Goal: Task Accomplishment & Management: Use online tool/utility

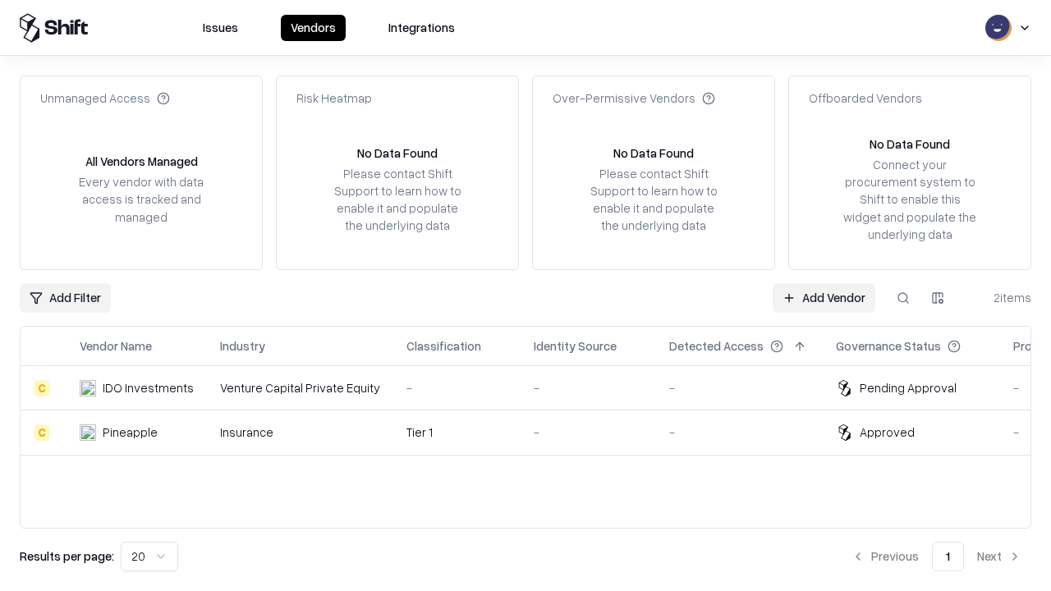
click at [823, 297] on link "Add Vendor" at bounding box center [823, 298] width 103 height 30
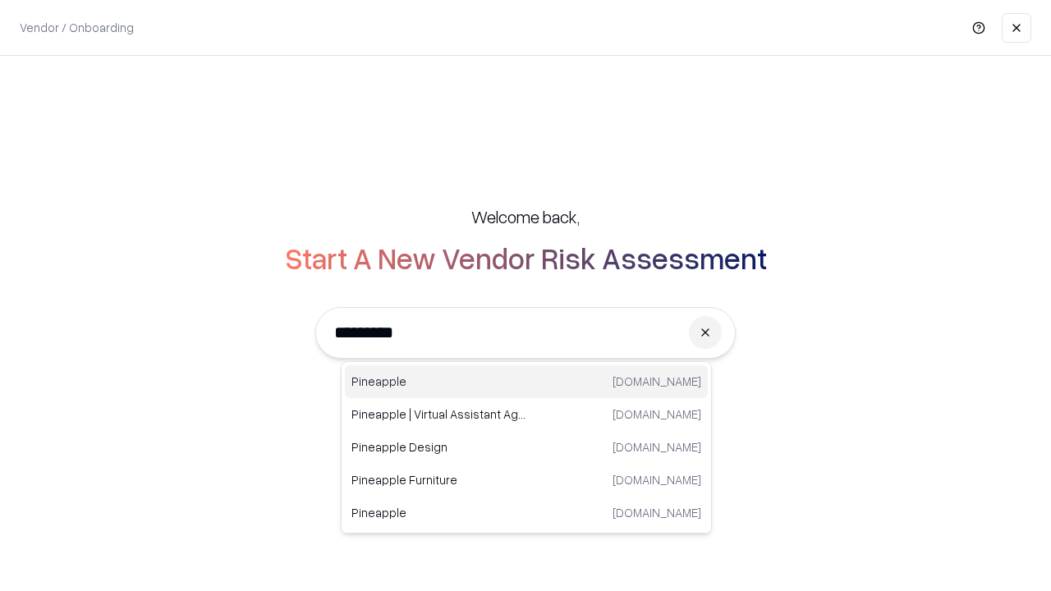
click at [526, 382] on div "Pineapple [DOMAIN_NAME]" at bounding box center [526, 381] width 363 height 33
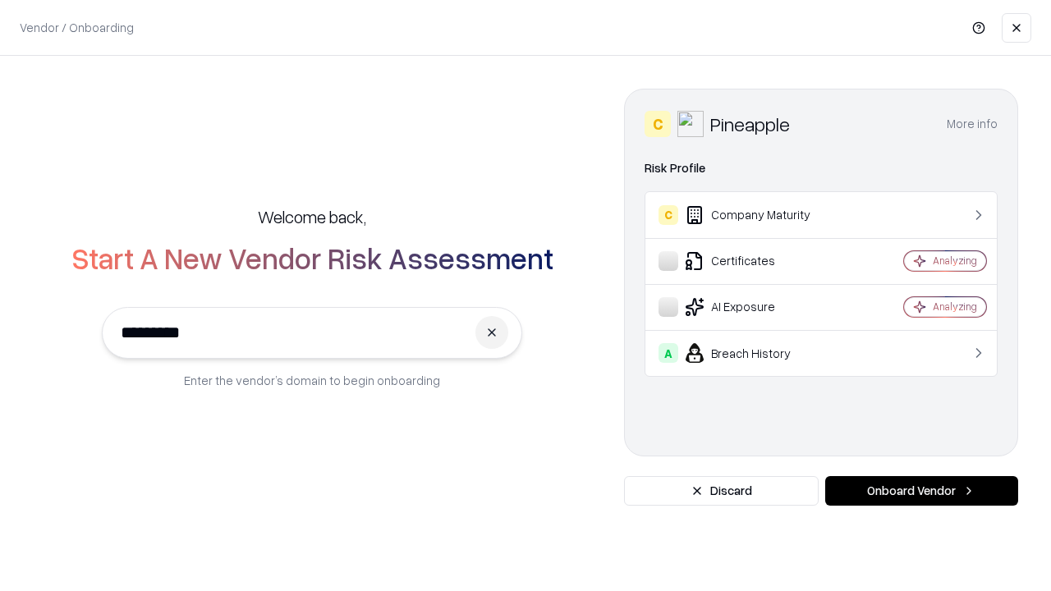
type input "*********"
click at [921, 491] on button "Onboard Vendor" at bounding box center [921, 491] width 193 height 30
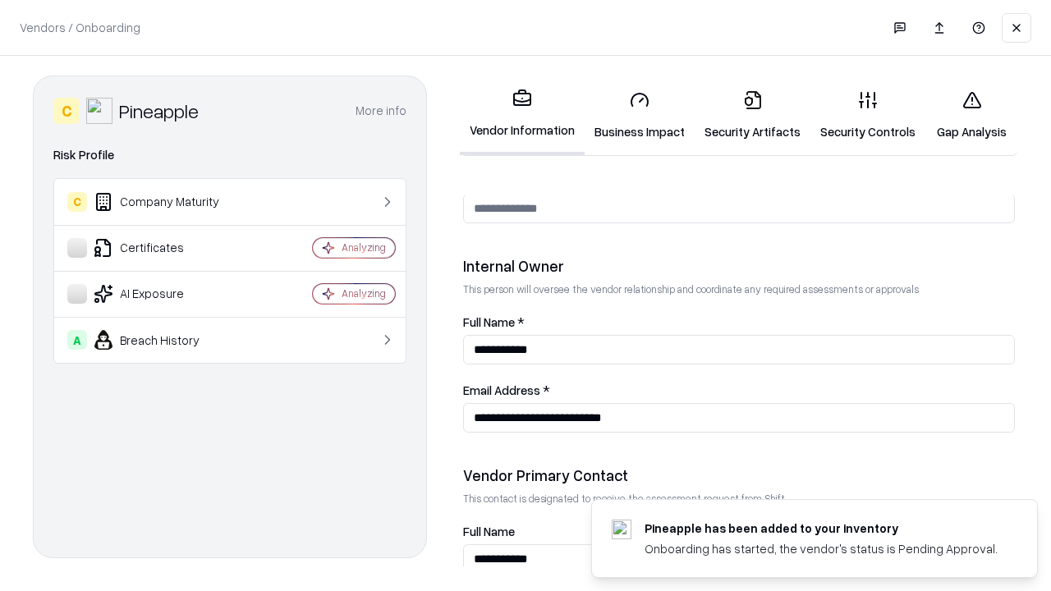
scroll to position [850, 0]
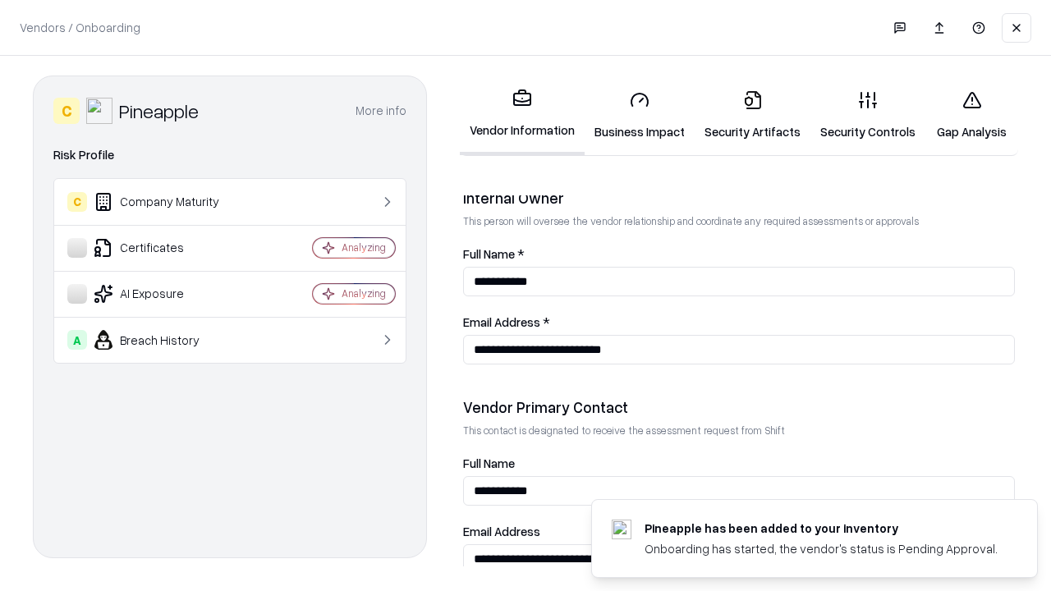
click at [639, 115] on link "Business Impact" at bounding box center [639, 115] width 110 height 76
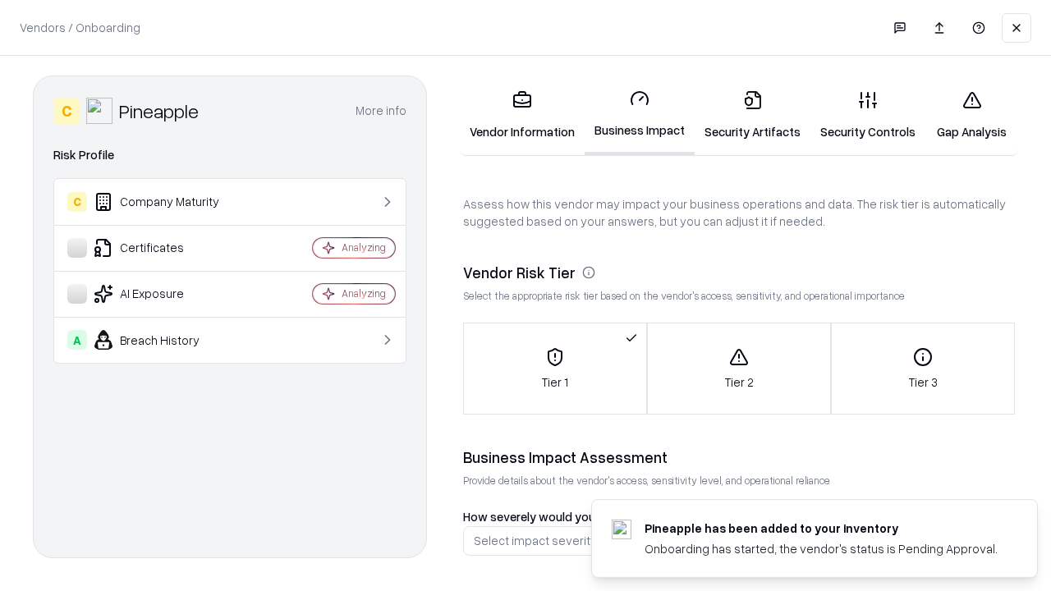
click at [752, 115] on link "Security Artifacts" at bounding box center [752, 115] width 116 height 76
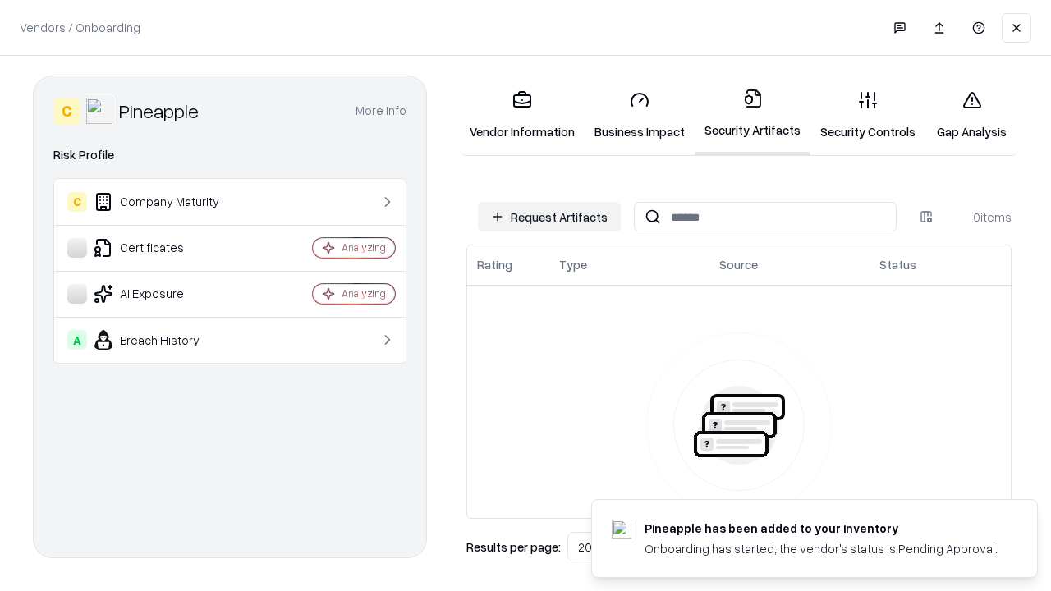
click at [549, 217] on button "Request Artifacts" at bounding box center [549, 217] width 143 height 30
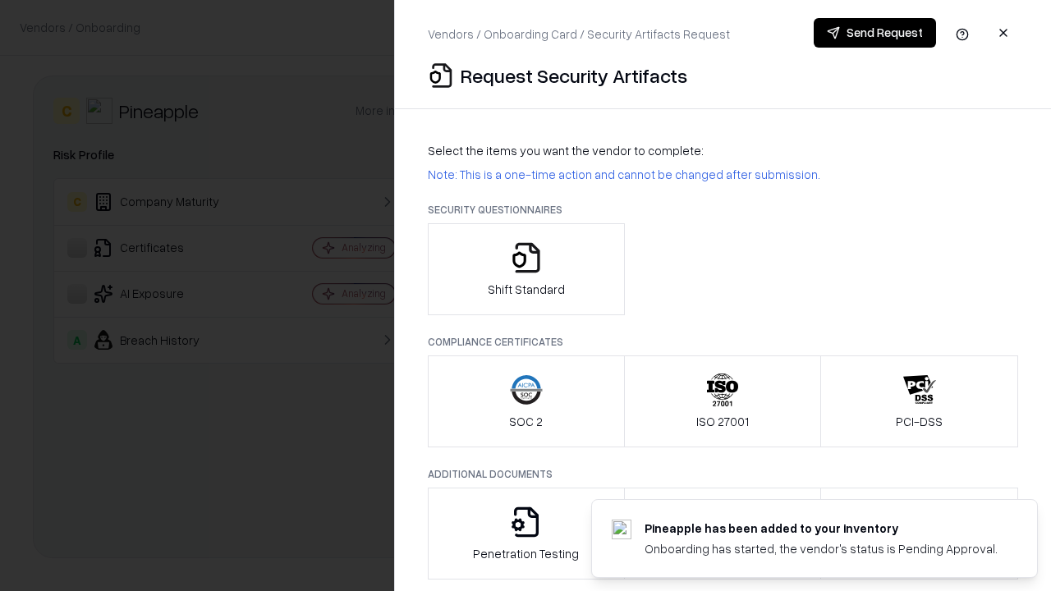
click at [525, 269] on icon "button" at bounding box center [526, 257] width 33 height 33
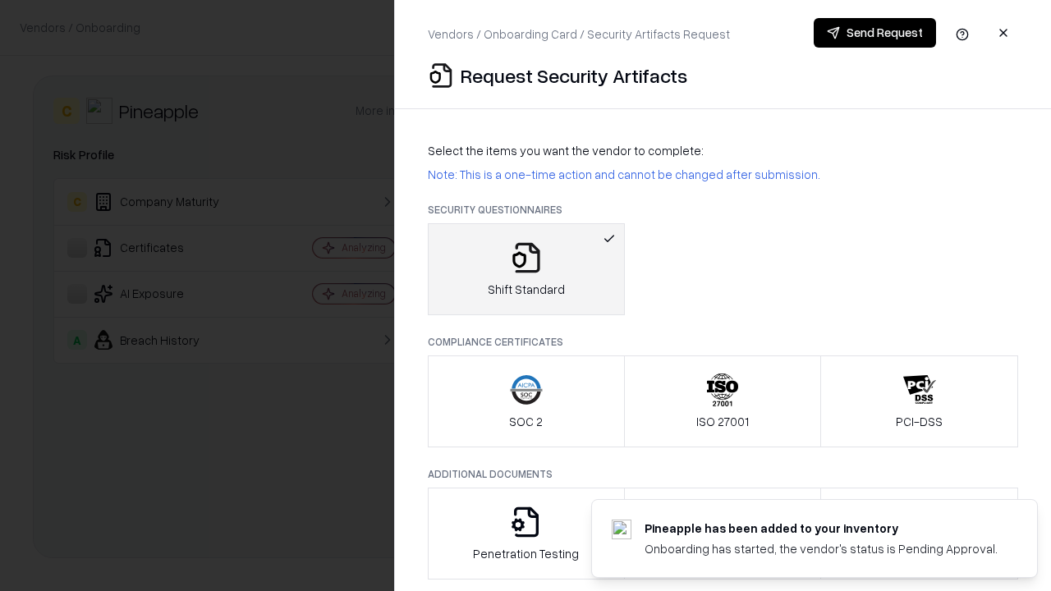
click at [874, 33] on button "Send Request" at bounding box center [874, 33] width 122 height 30
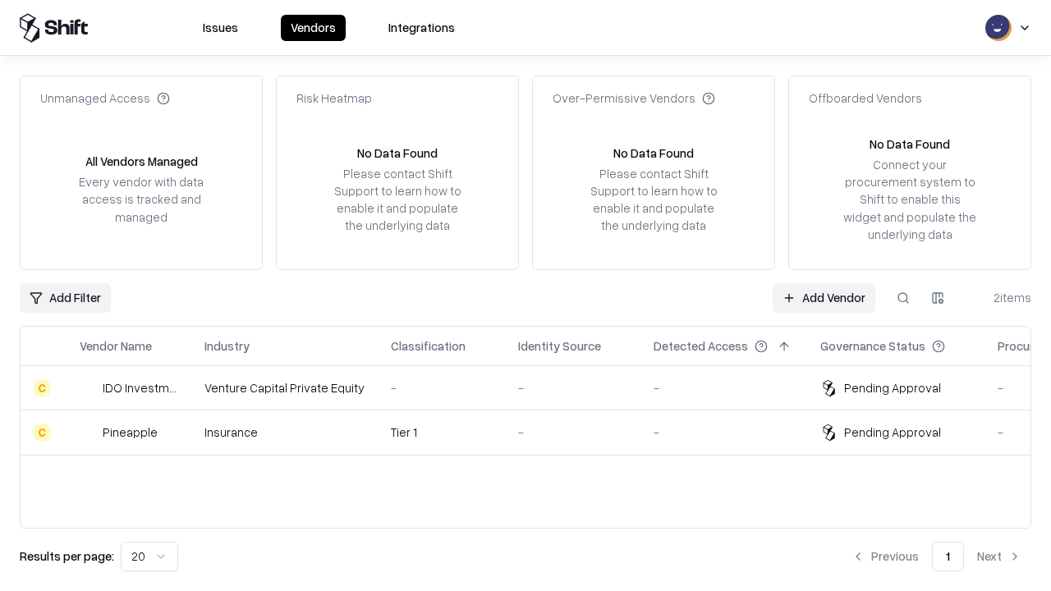
click at [823, 297] on link "Add Vendor" at bounding box center [823, 298] width 103 height 30
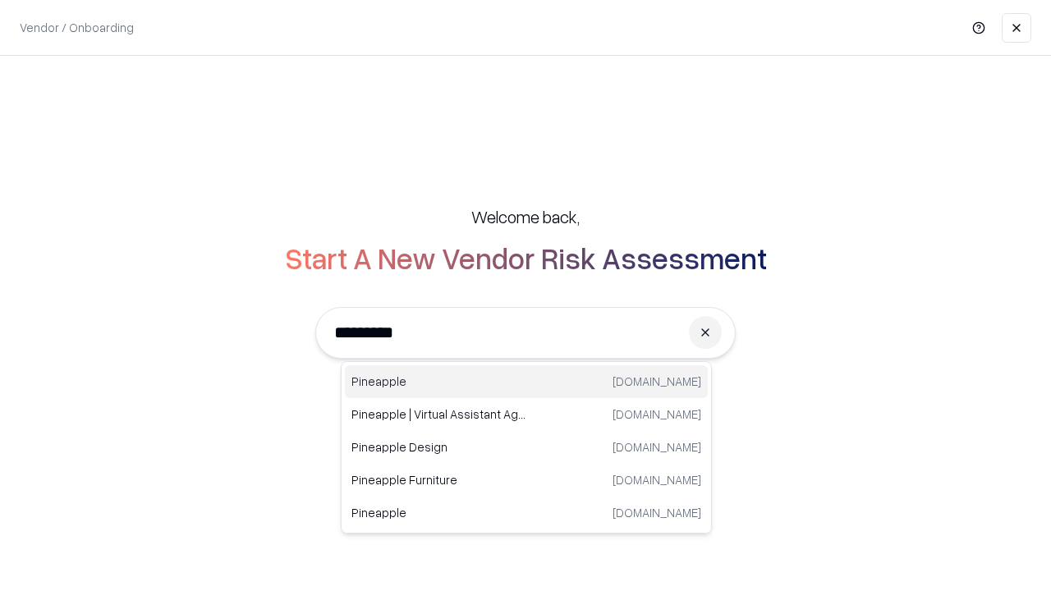
click at [526, 382] on div "Pineapple [DOMAIN_NAME]" at bounding box center [526, 381] width 363 height 33
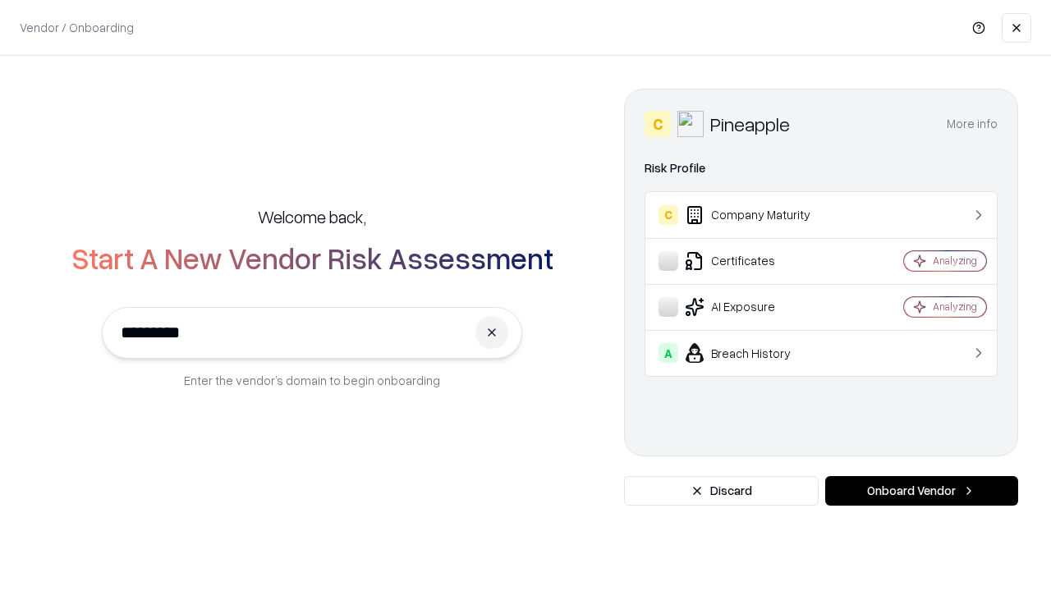
type input "*********"
click at [921, 491] on button "Onboard Vendor" at bounding box center [921, 491] width 193 height 30
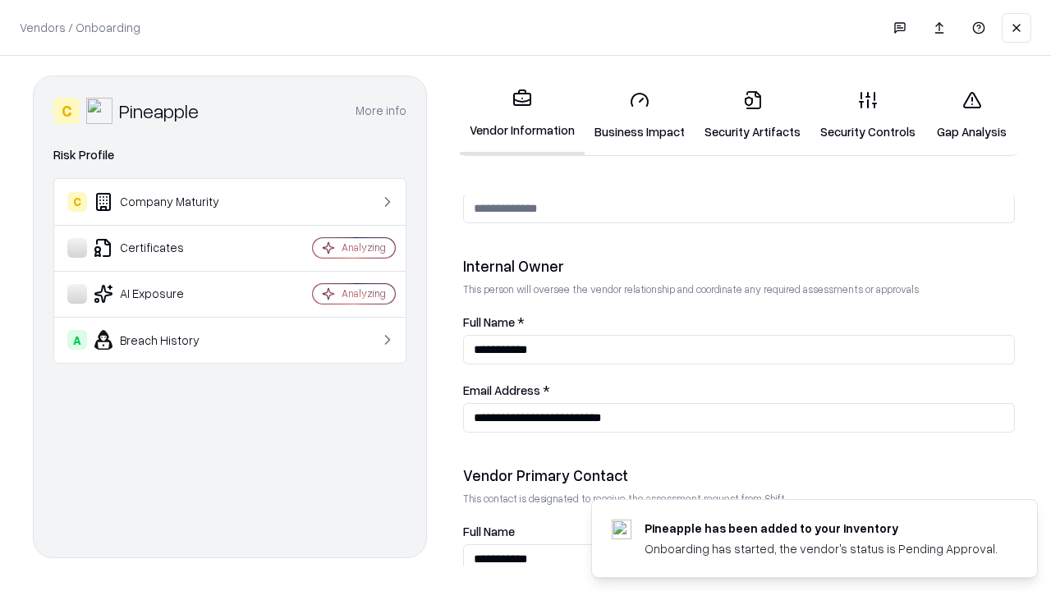
scroll to position [850, 0]
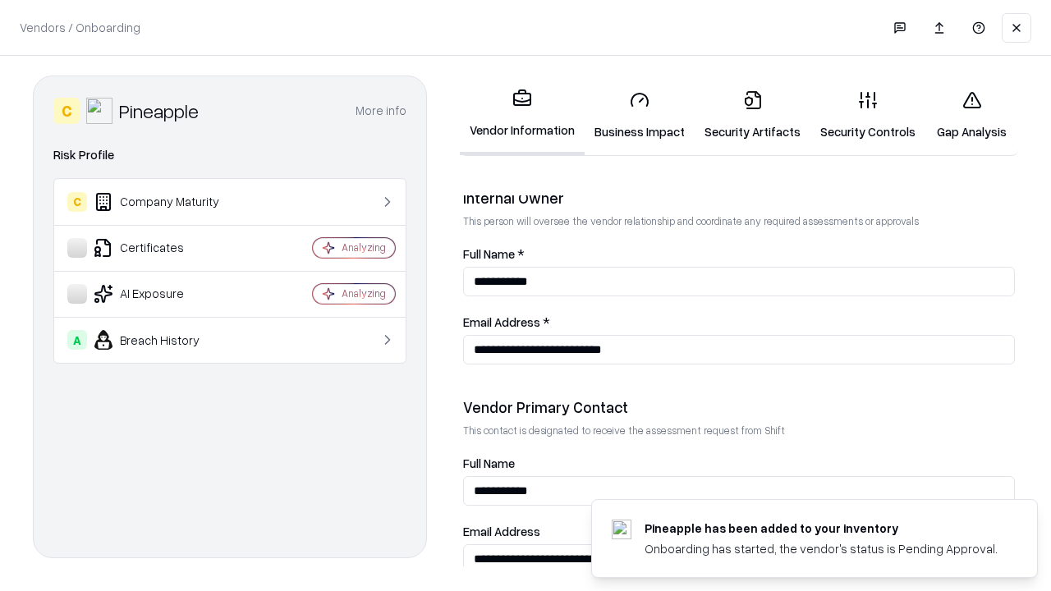
click at [971, 115] on link "Gap Analysis" at bounding box center [971, 115] width 93 height 76
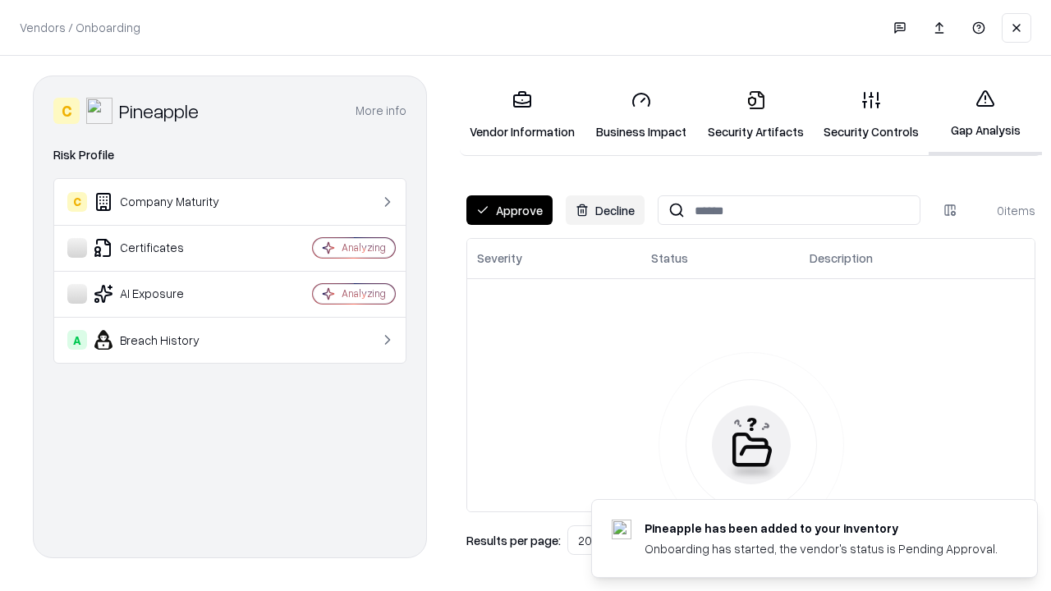
click at [509, 210] on button "Approve" at bounding box center [509, 210] width 86 height 30
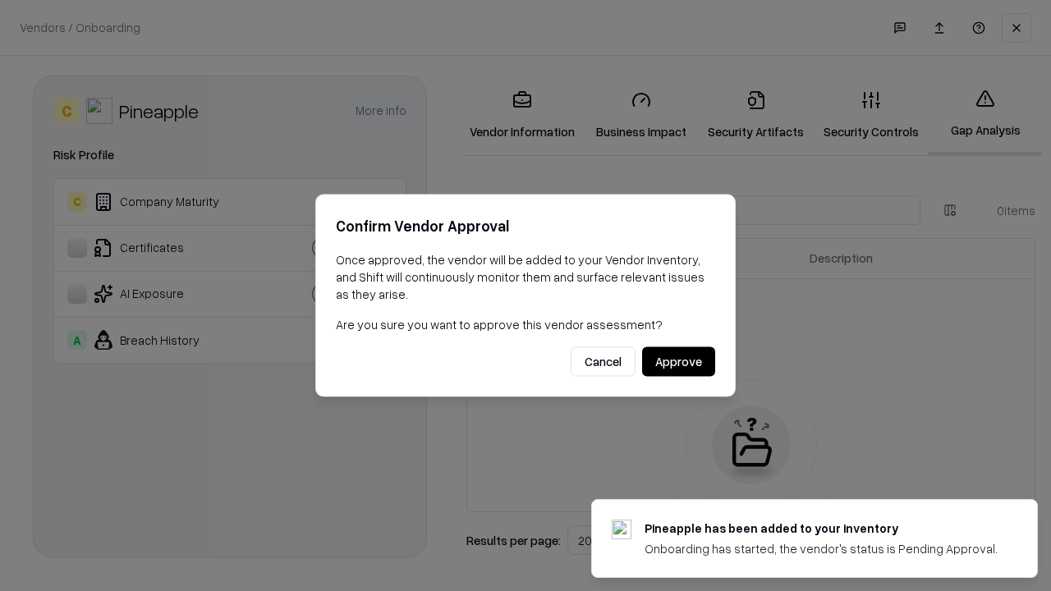
click at [678, 361] on button "Approve" at bounding box center [678, 362] width 73 height 30
